Goal: Task Accomplishment & Management: Use online tool/utility

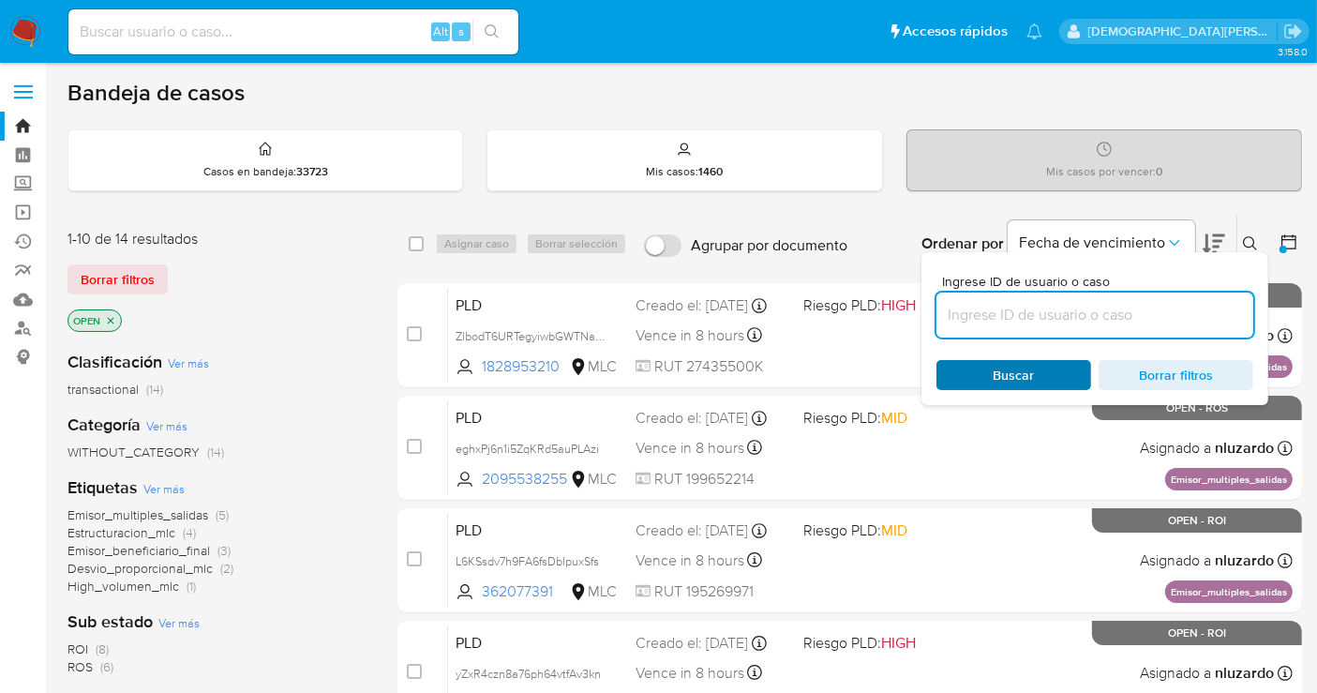
click at [1019, 364] on span "Buscar" at bounding box center [1014, 375] width 41 height 30
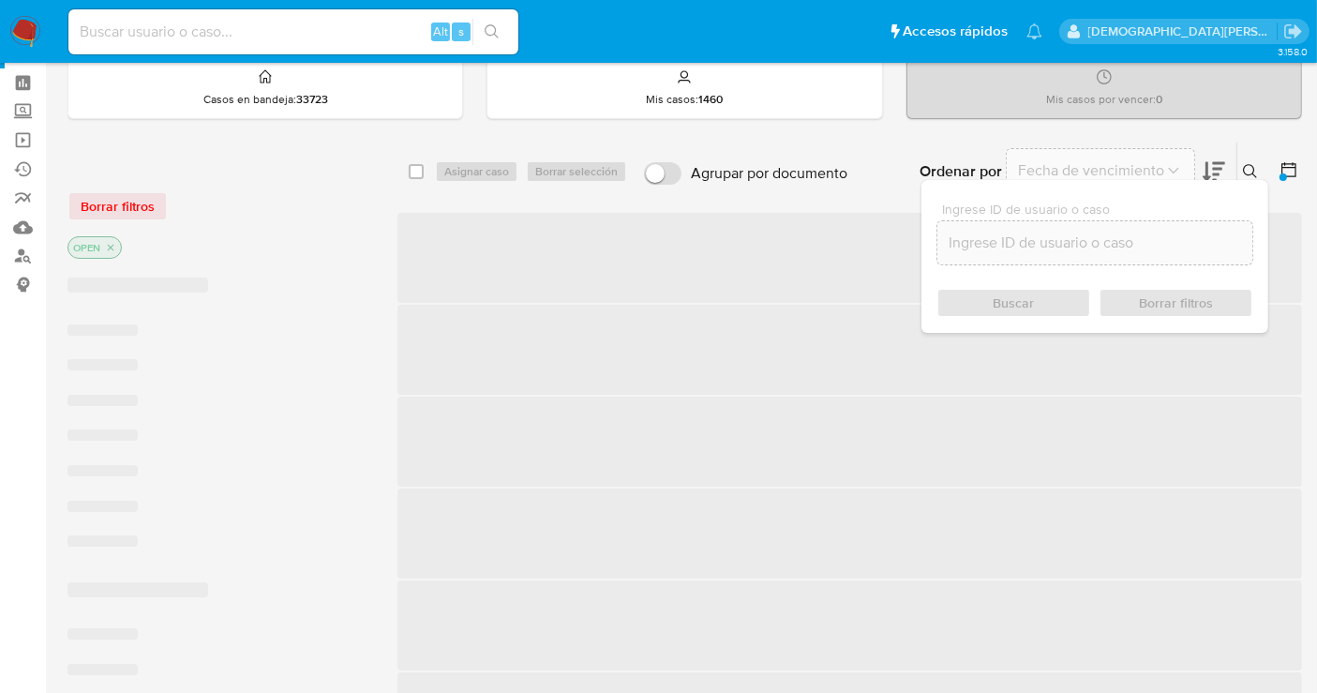
scroll to position [104, 0]
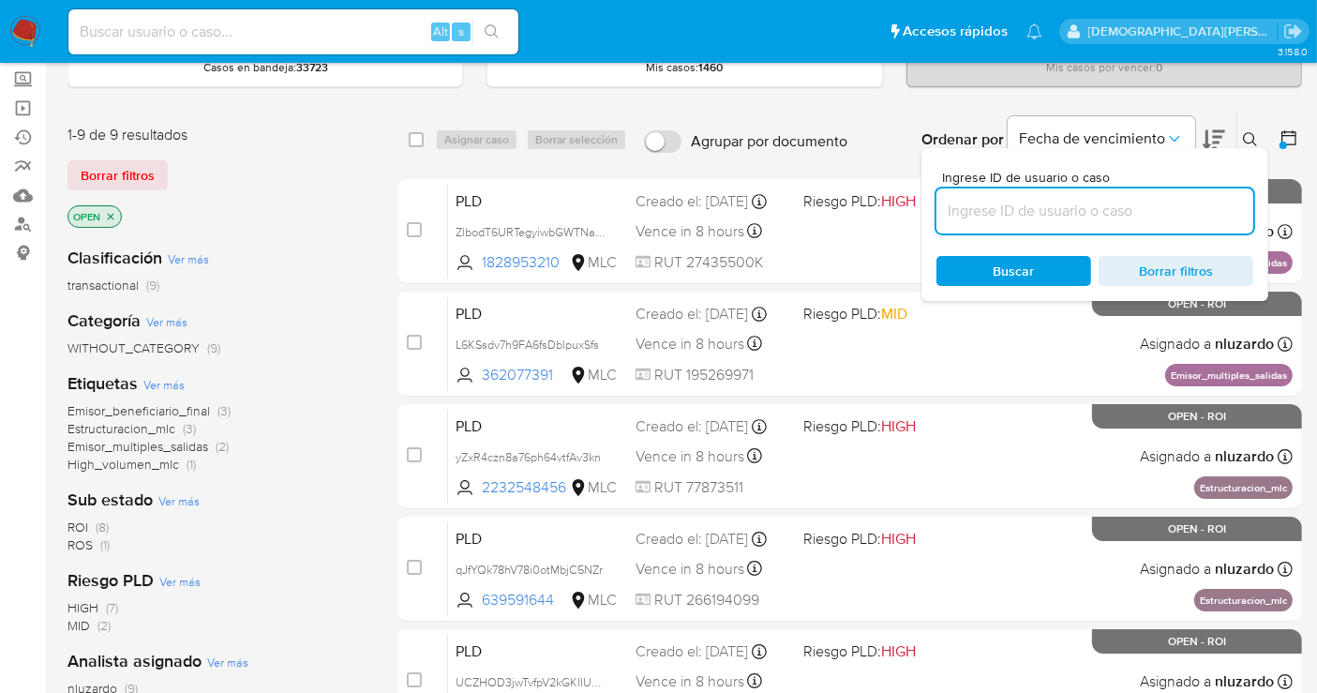
click at [108, 213] on icon "close-filter" at bounding box center [110, 216] width 11 height 11
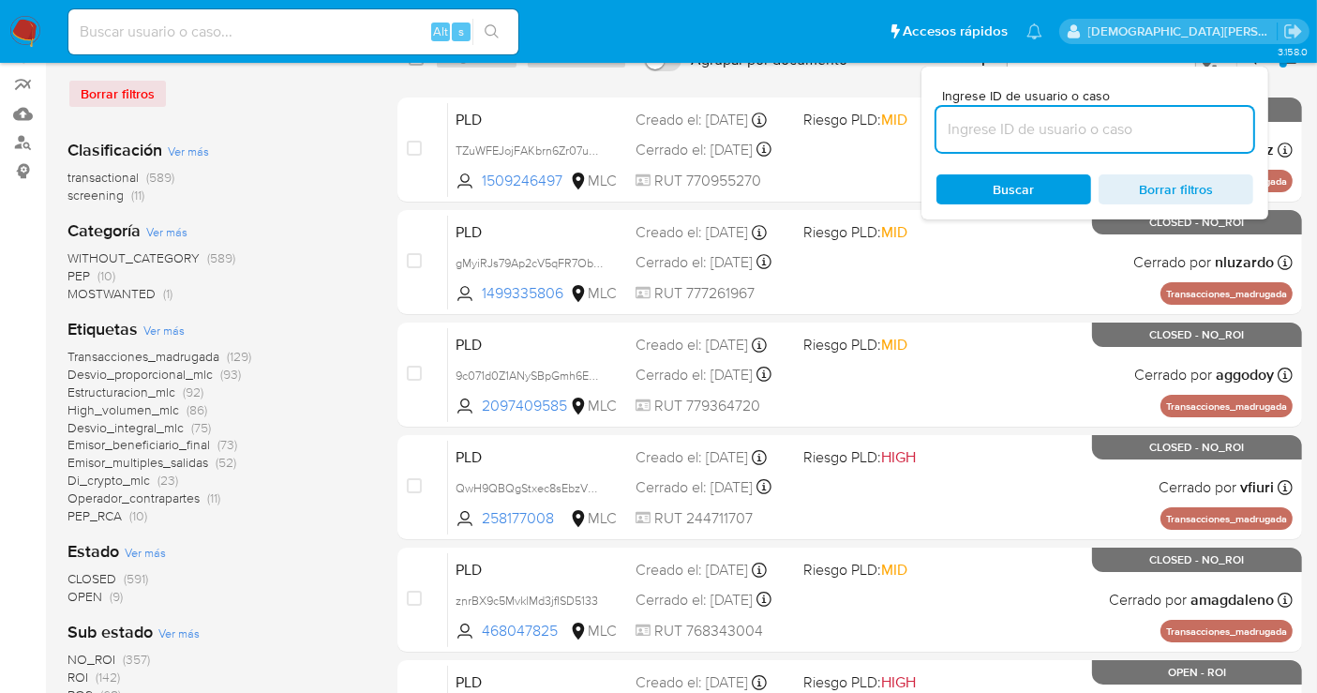
scroll to position [312, 0]
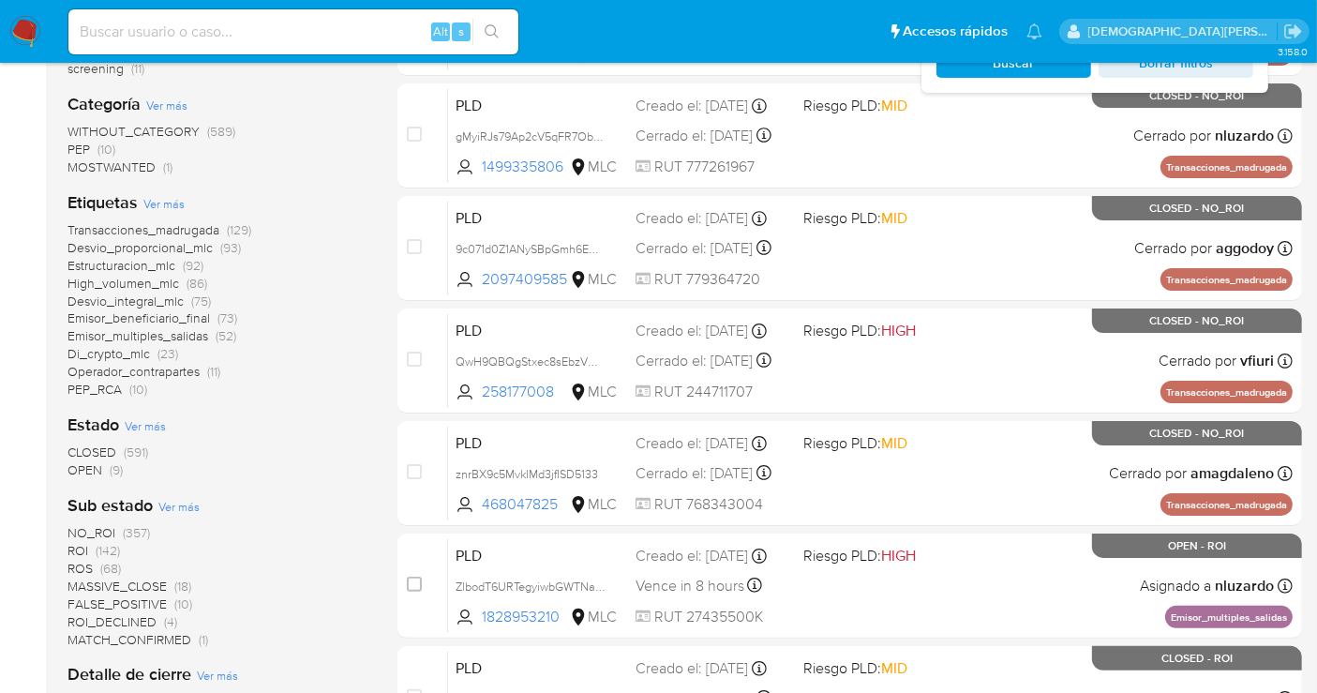
click at [85, 467] on span "OPEN" at bounding box center [85, 469] width 35 height 19
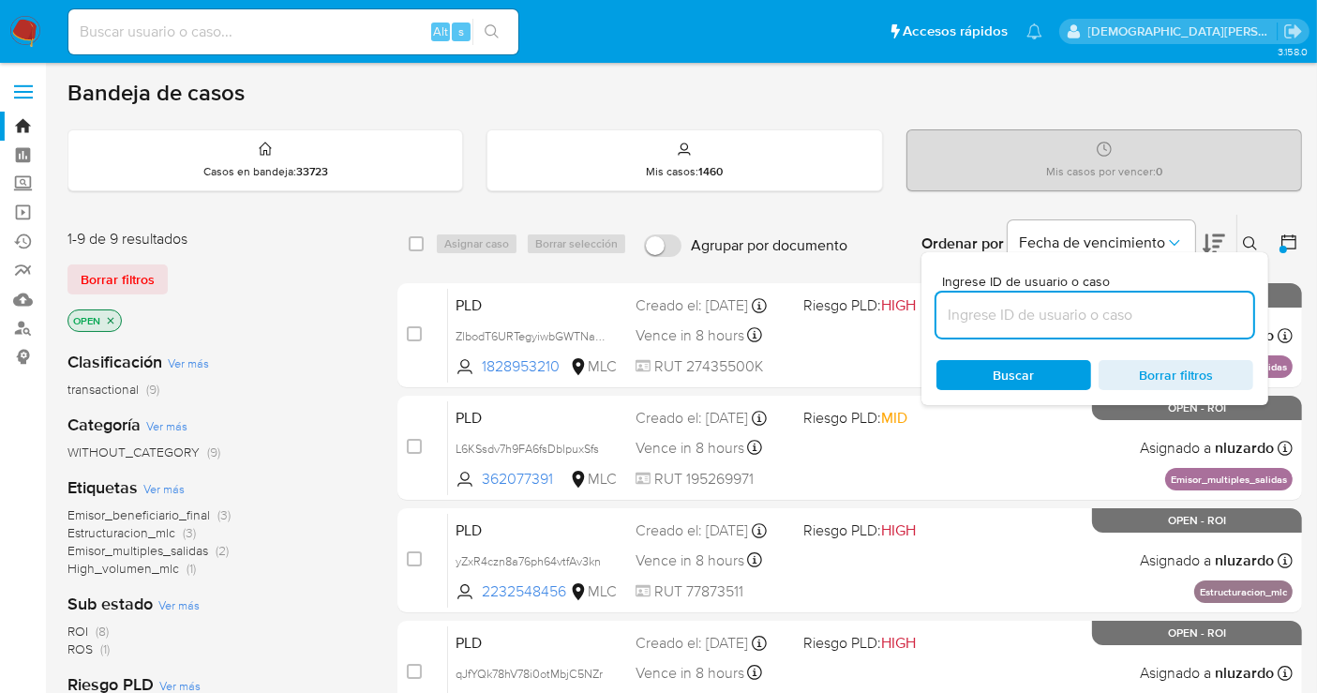
click at [110, 320] on icon "close-filter" at bounding box center [110, 320] width 11 height 11
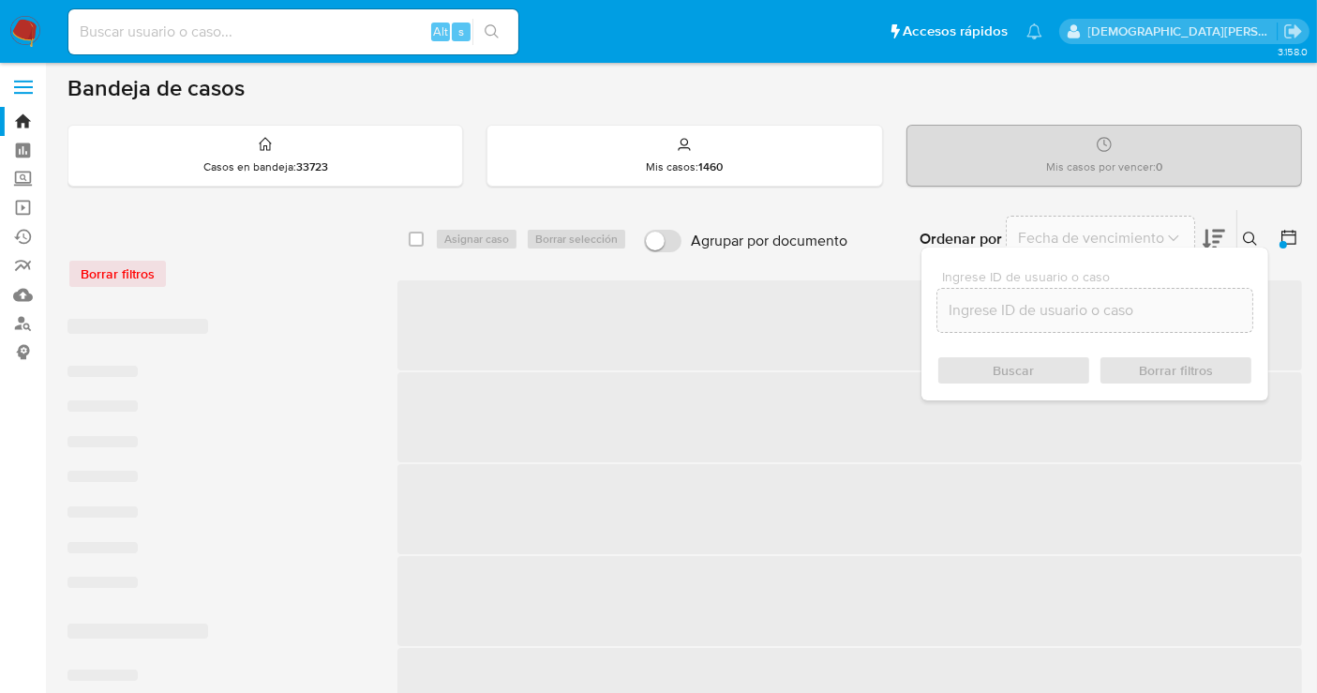
scroll to position [416, 0]
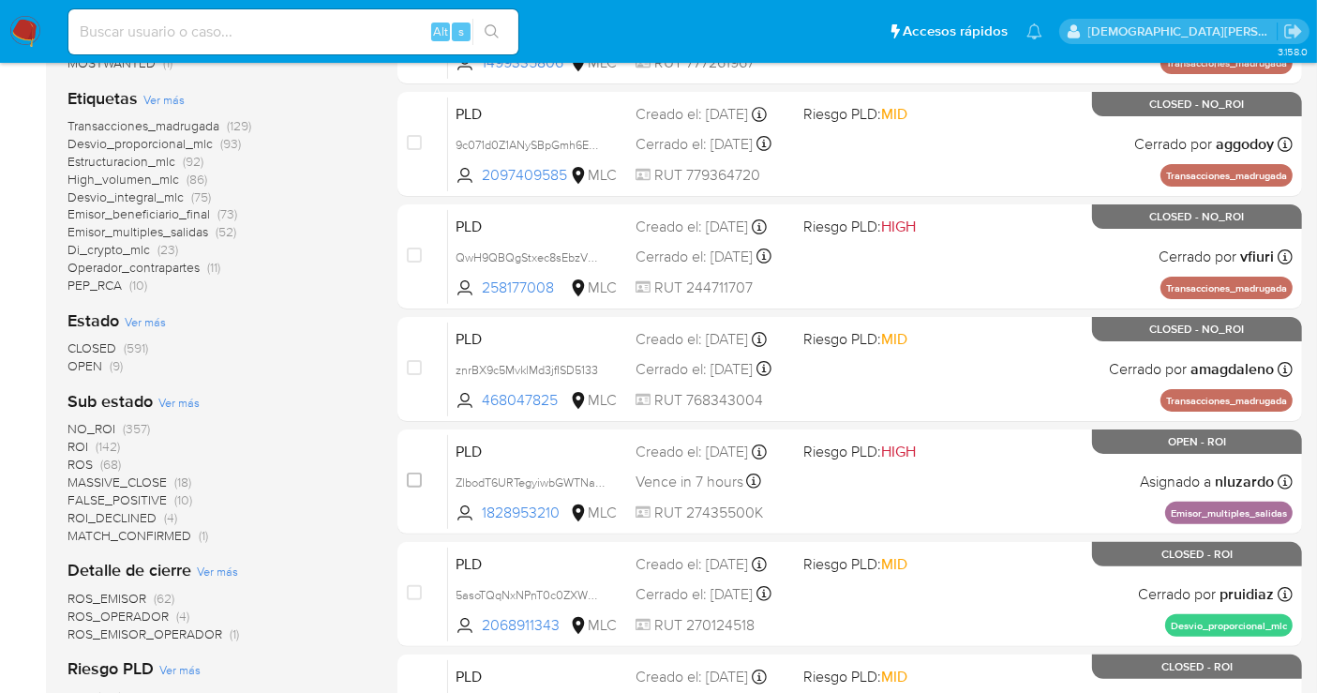
click at [107, 366] on span "OPEN (9)" at bounding box center [95, 366] width 55 height 18
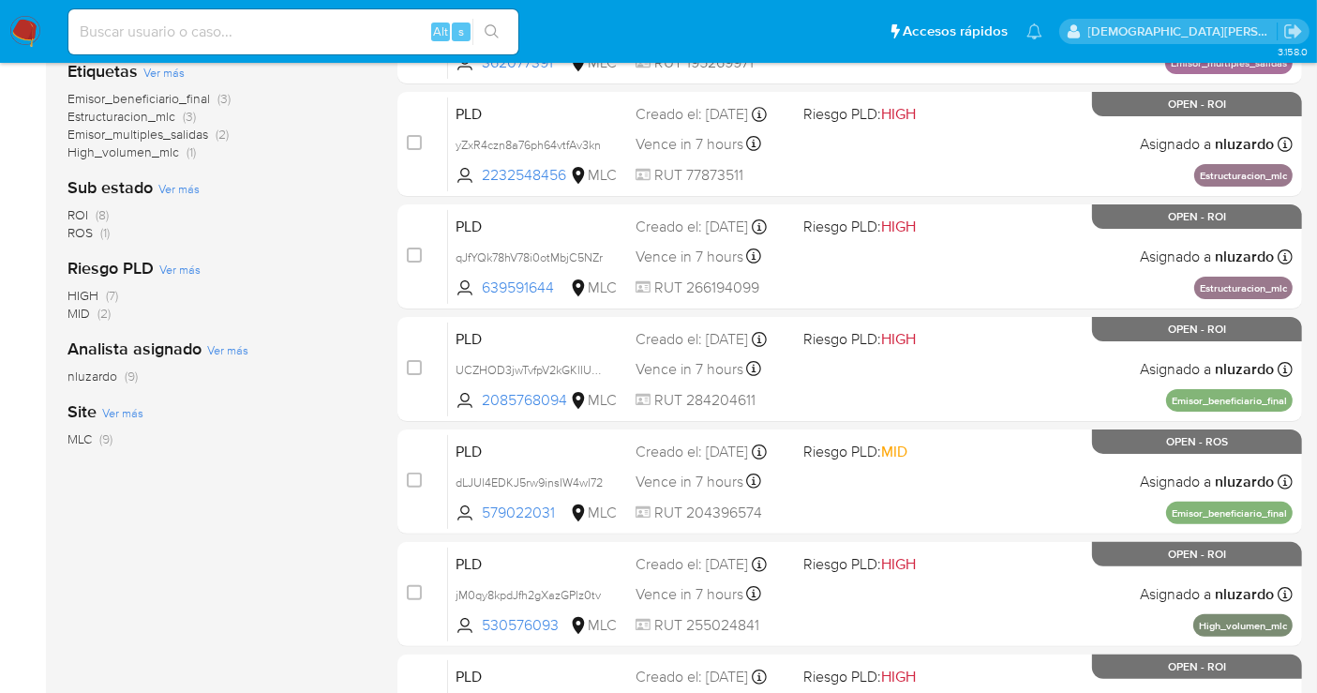
click at [74, 233] on span "ROS" at bounding box center [80, 232] width 25 height 19
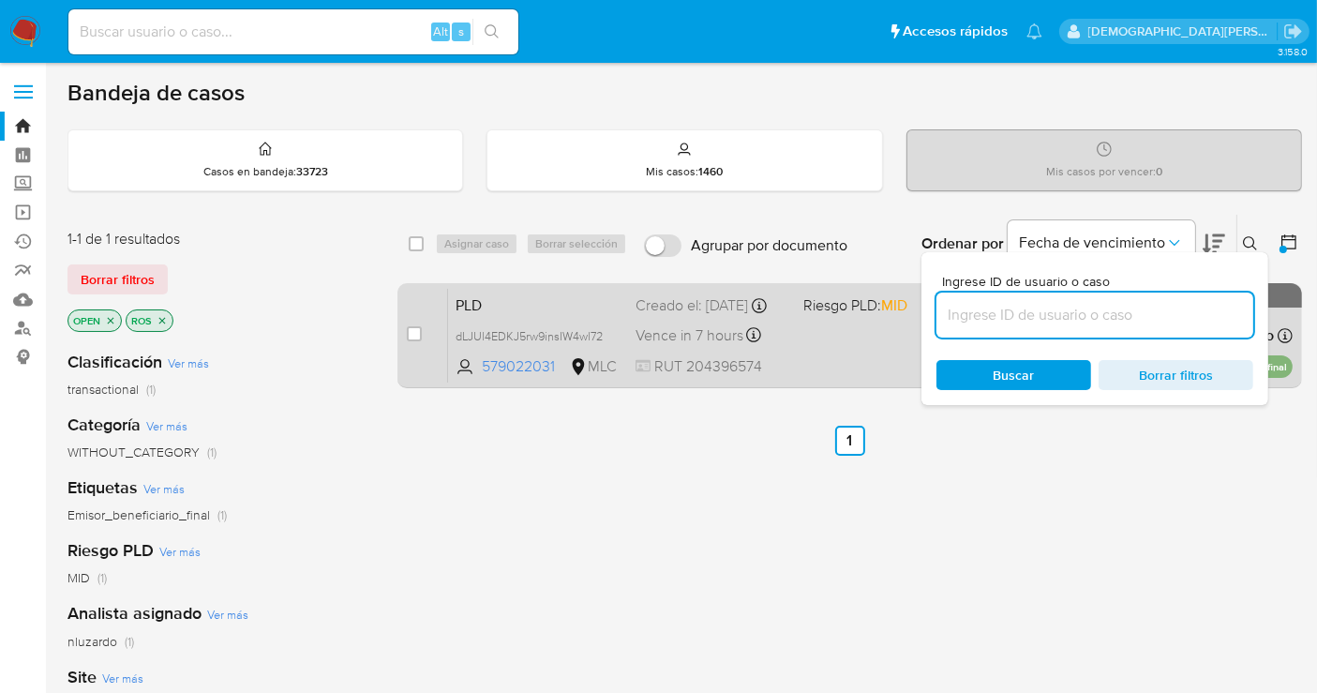
click at [628, 335] on div "PLD dLJUl4EDKJ5rw9insIW4wl72 579022031 MLC Riesgo PLD: MID Creado el: 12/06/202…" at bounding box center [870, 335] width 845 height 95
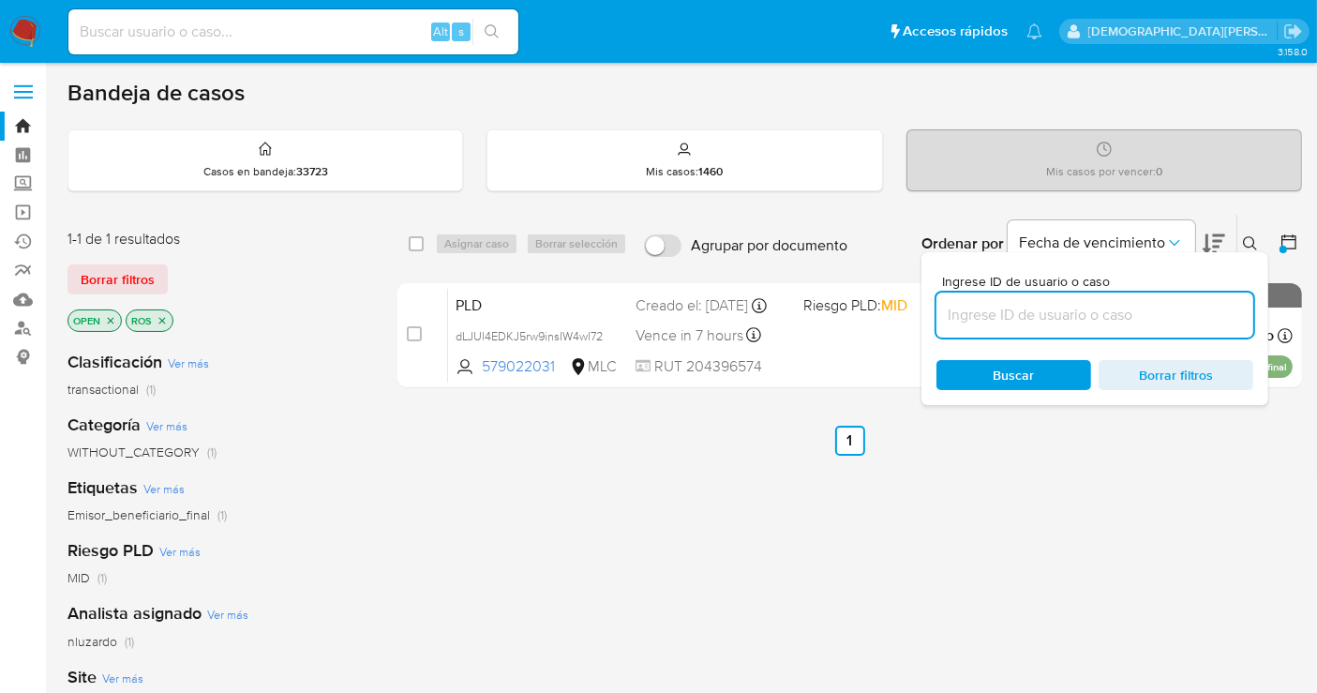
click at [163, 315] on icon "close-filter" at bounding box center [162, 320] width 11 height 11
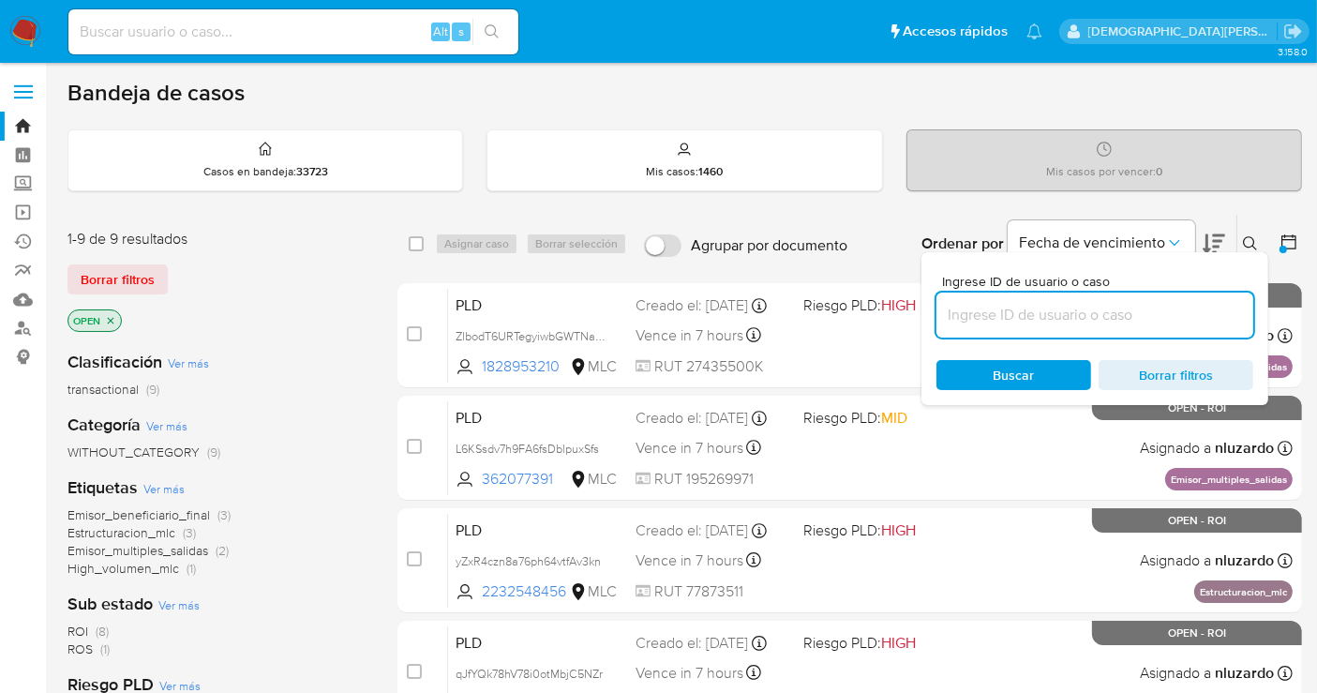
click at [115, 320] on icon "close-filter" at bounding box center [110, 320] width 11 height 11
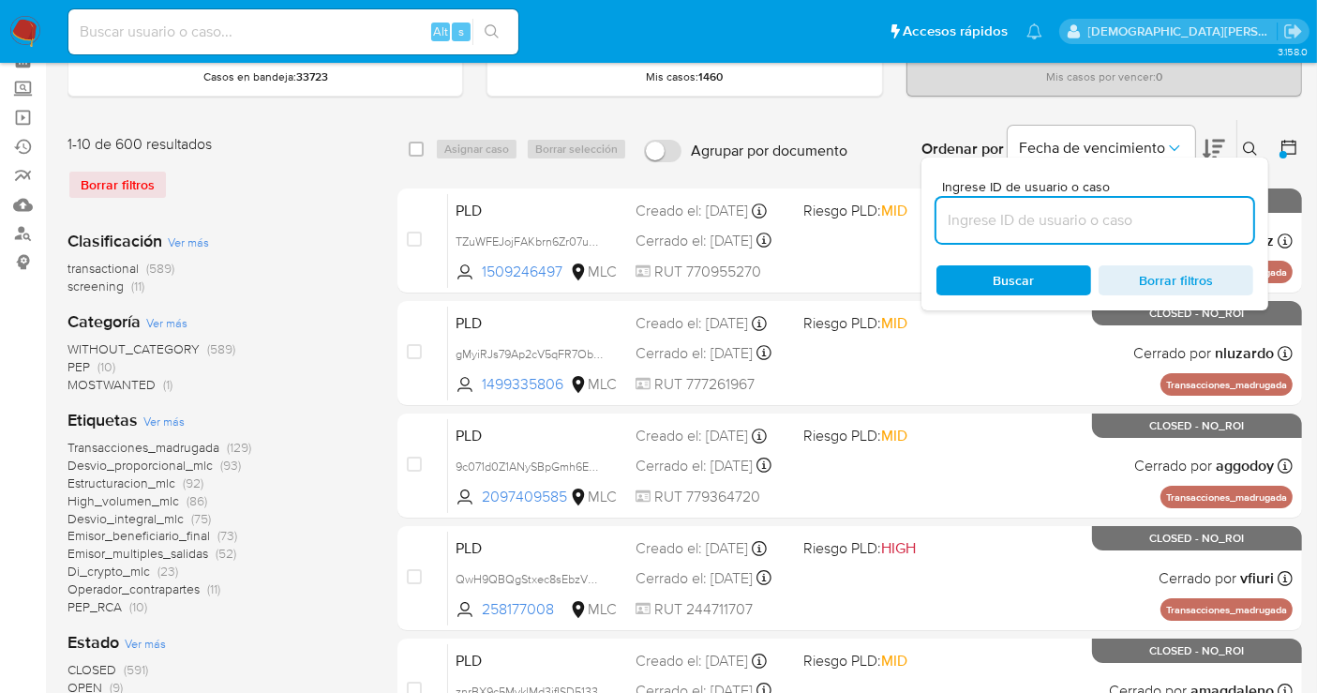
scroll to position [312, 0]
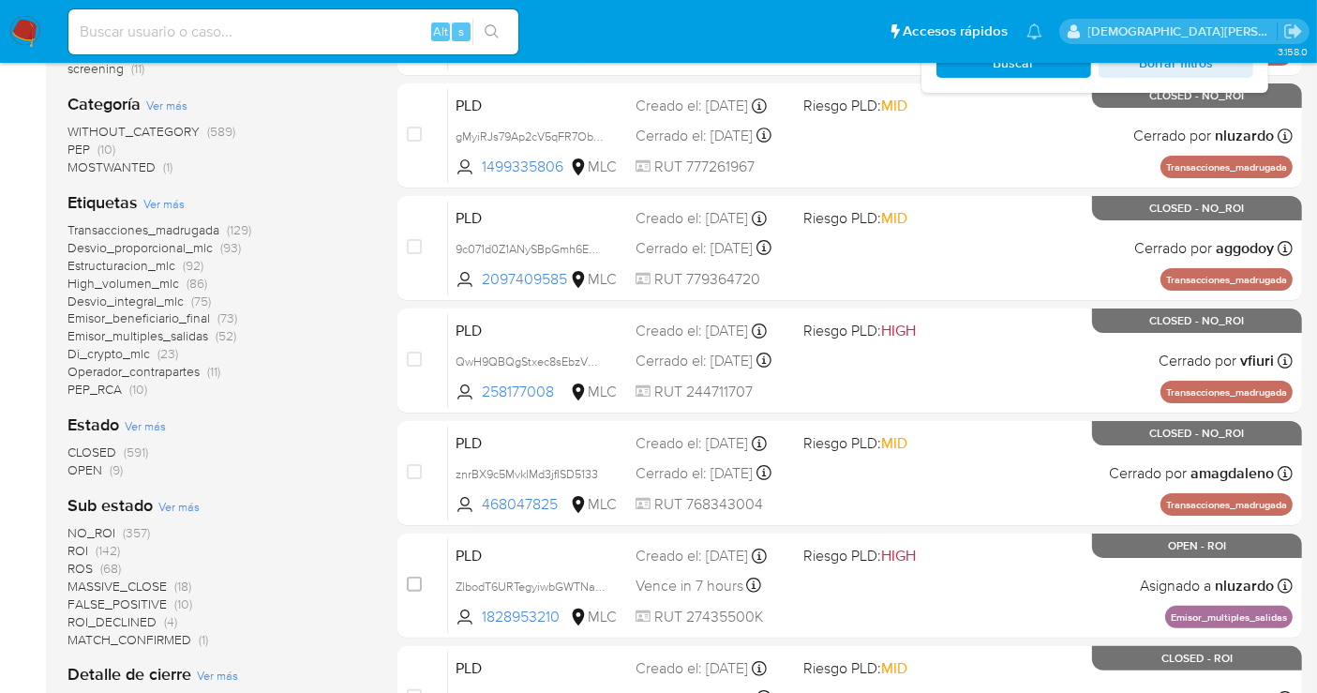
click at [100, 464] on span "OPEN" at bounding box center [85, 469] width 35 height 19
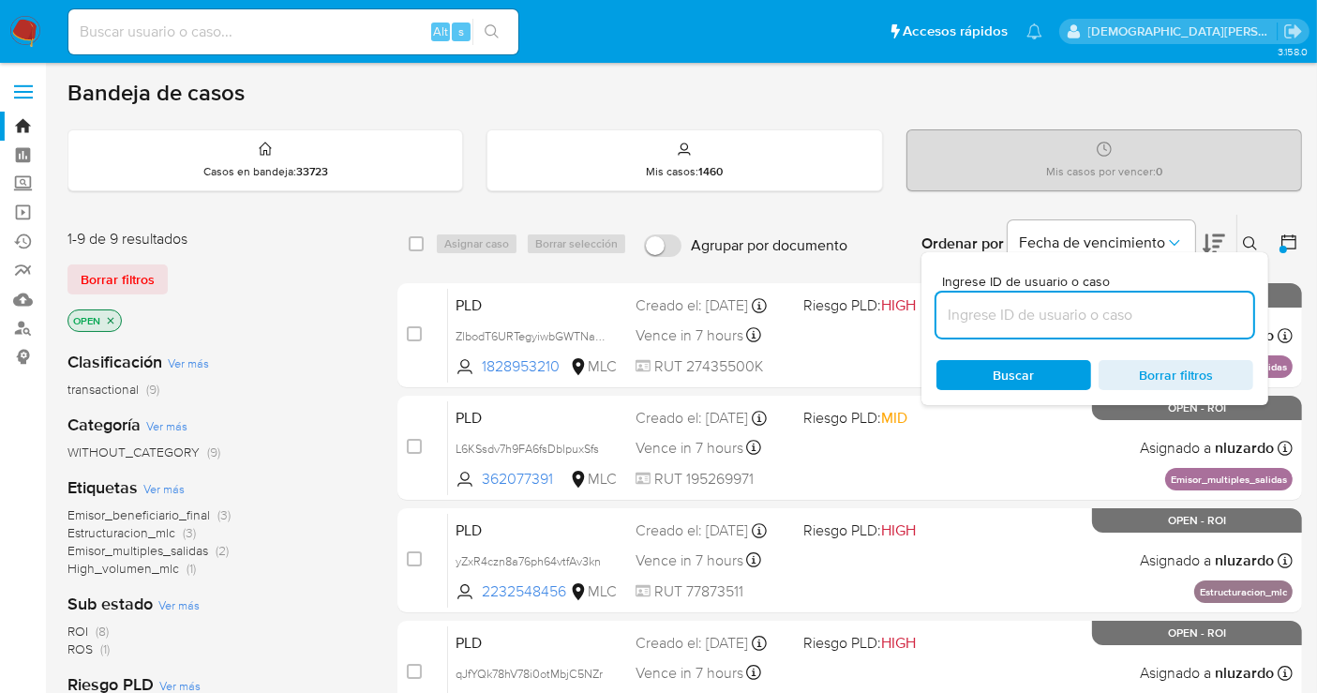
click at [111, 316] on icon "close-filter" at bounding box center [110, 320] width 11 height 11
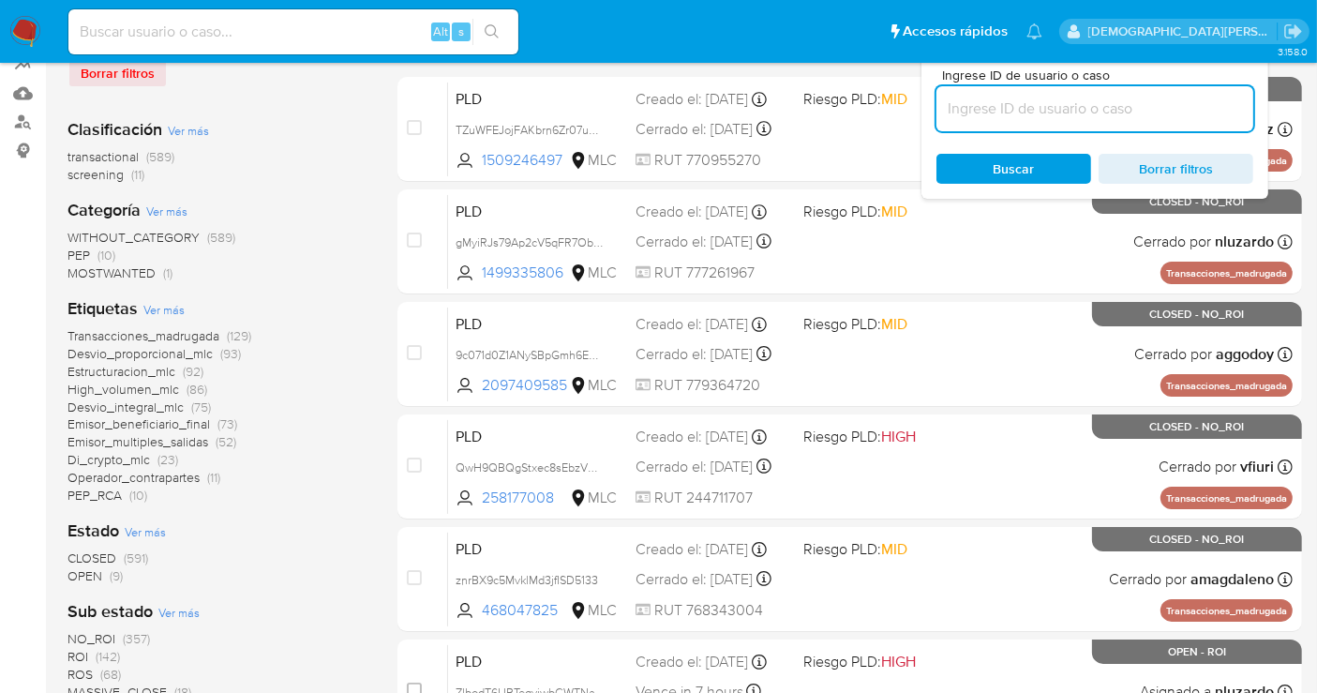
scroll to position [208, 0]
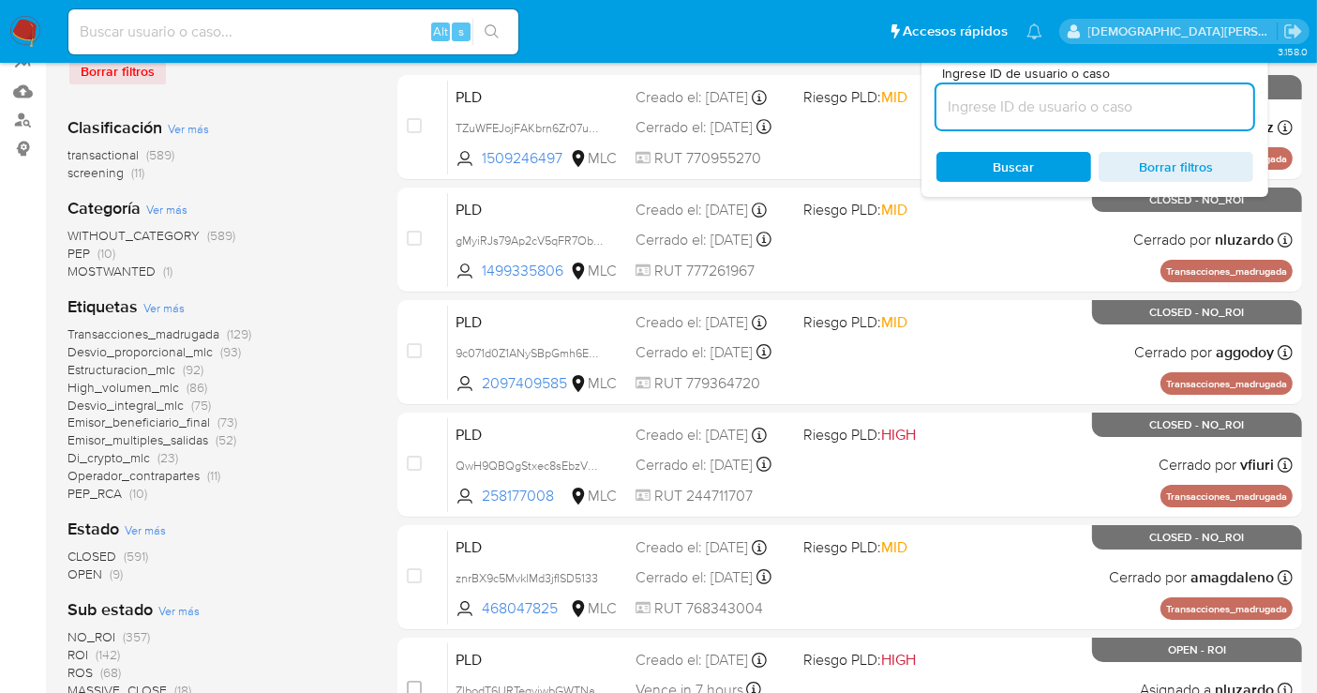
click at [80, 574] on span "OPEN" at bounding box center [85, 573] width 35 height 19
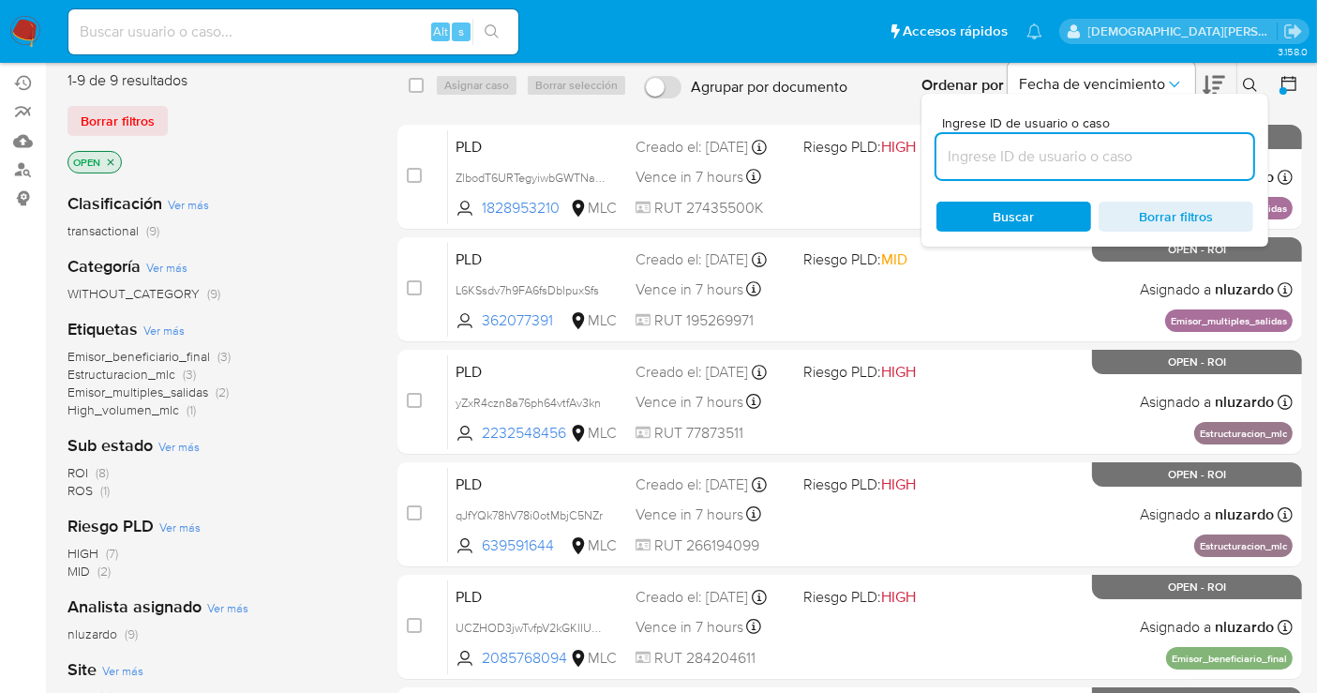
scroll to position [104, 0]
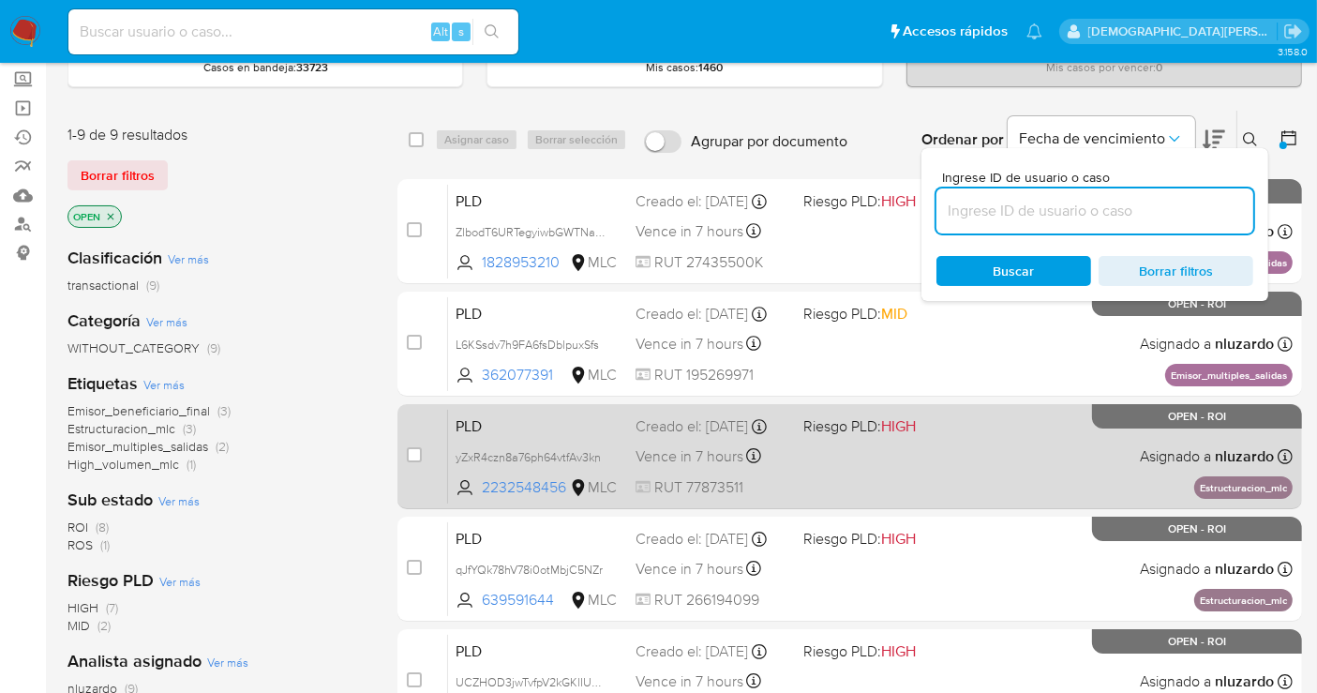
click at [822, 456] on div "PLD yZxR4czn8a76ph64vtfAv3kn 2232548456 MLC Riesgo PLD: HIGH Creado el: 12/06/2…" at bounding box center [870, 456] width 845 height 95
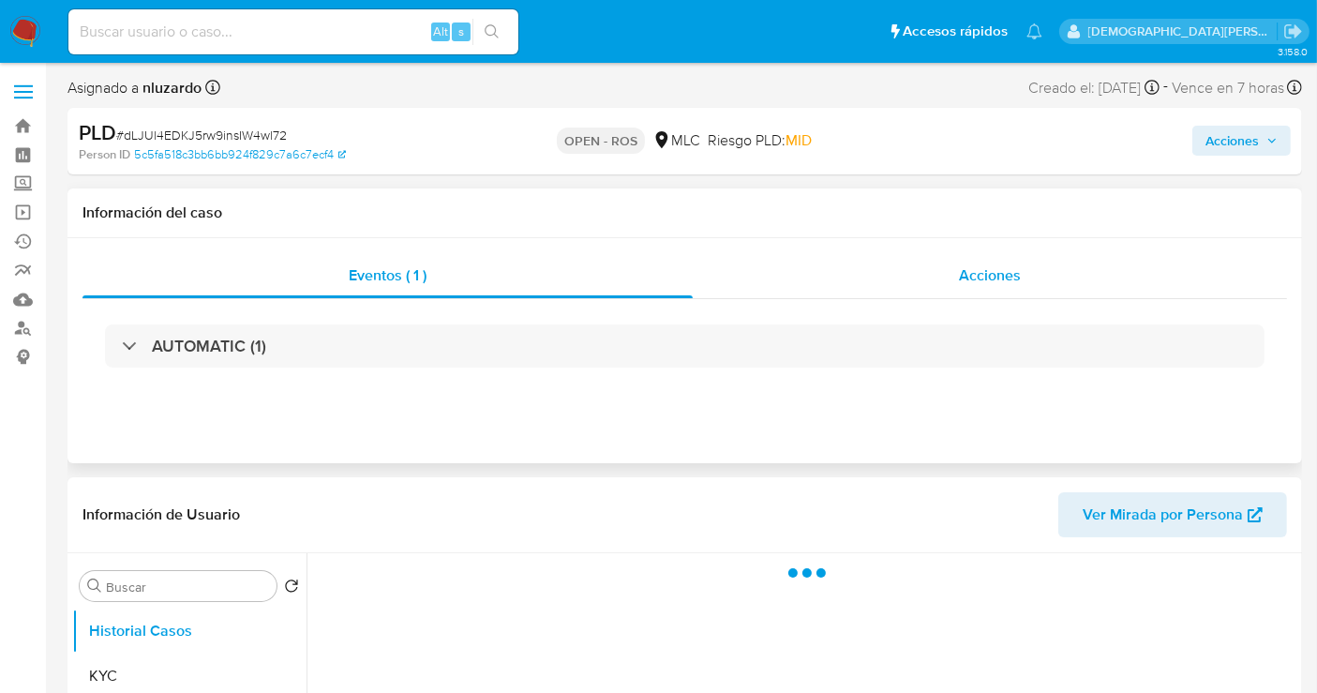
click at [930, 272] on div "Acciones" at bounding box center [990, 275] width 594 height 45
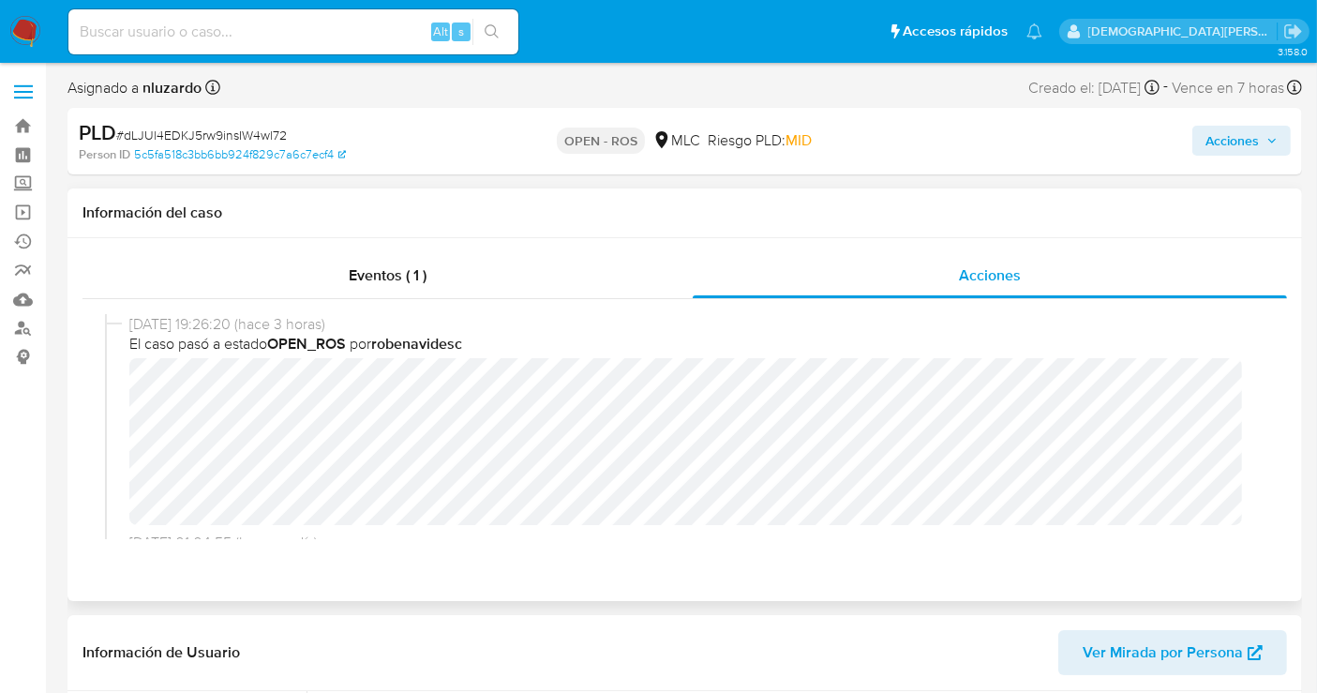
select select "10"
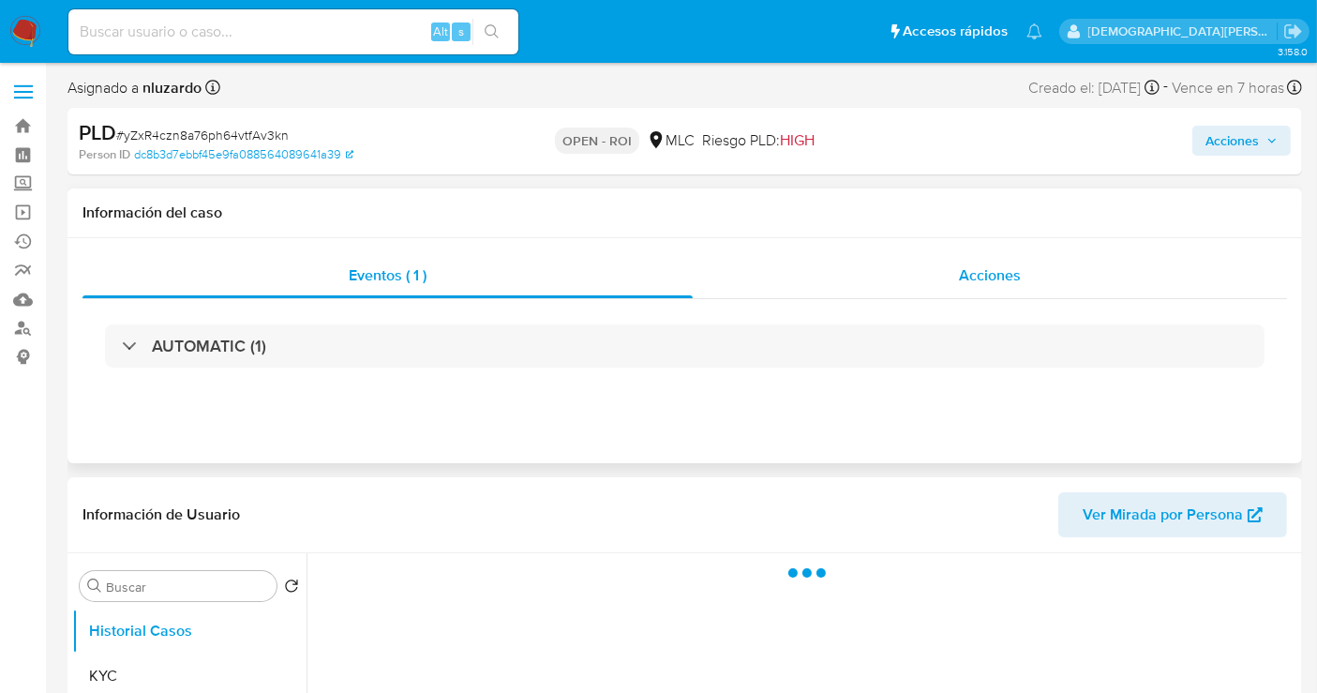
click at [893, 272] on div "Acciones" at bounding box center [990, 275] width 594 height 45
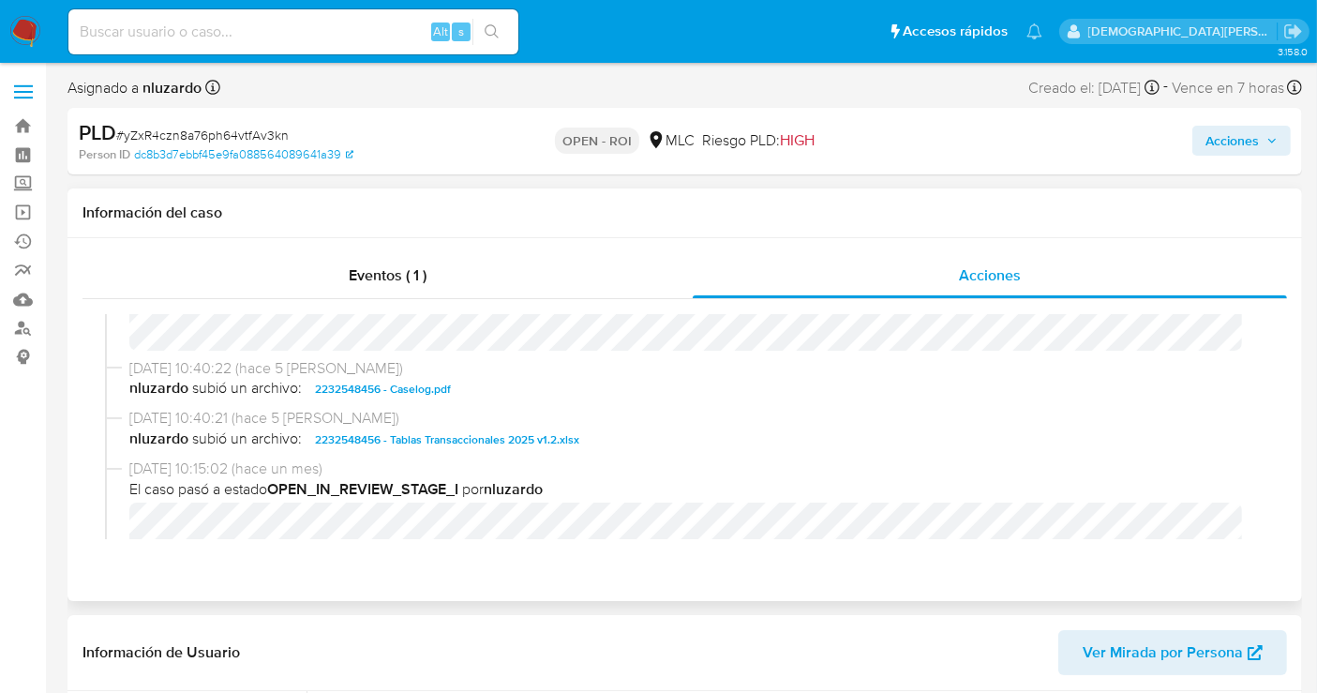
select select "10"
